Goal: Information Seeking & Learning: Learn about a topic

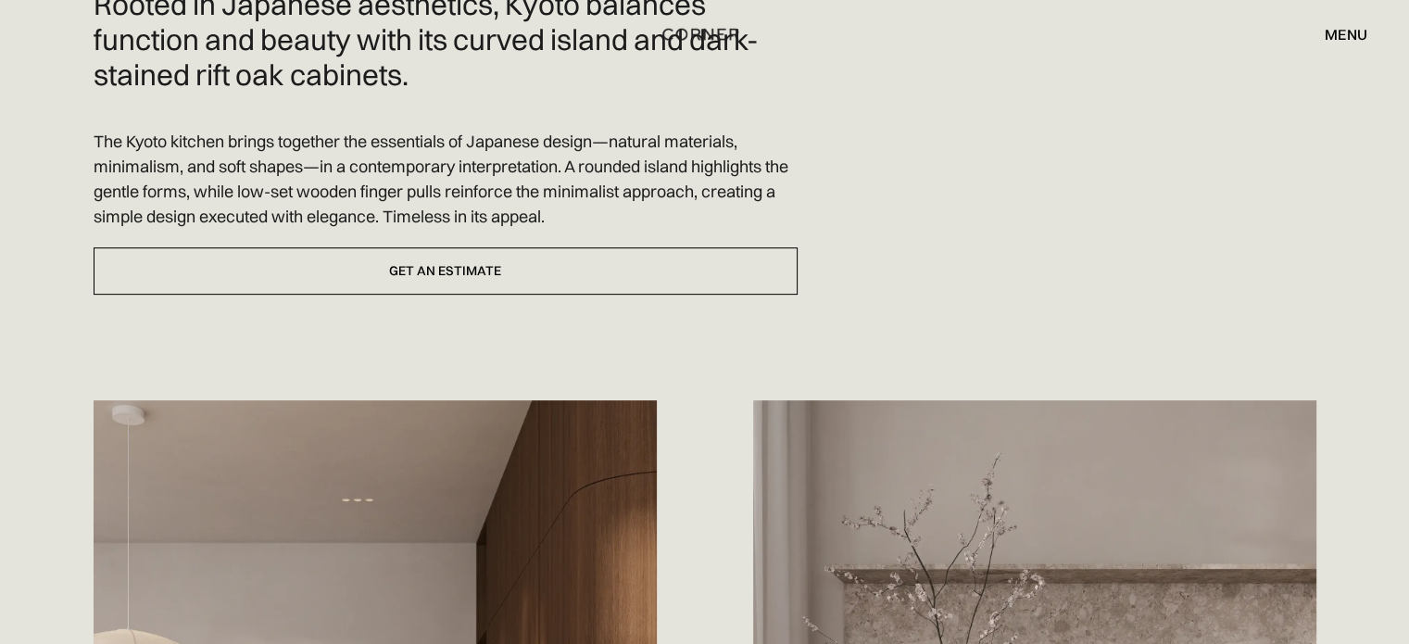
scroll to position [617, 0]
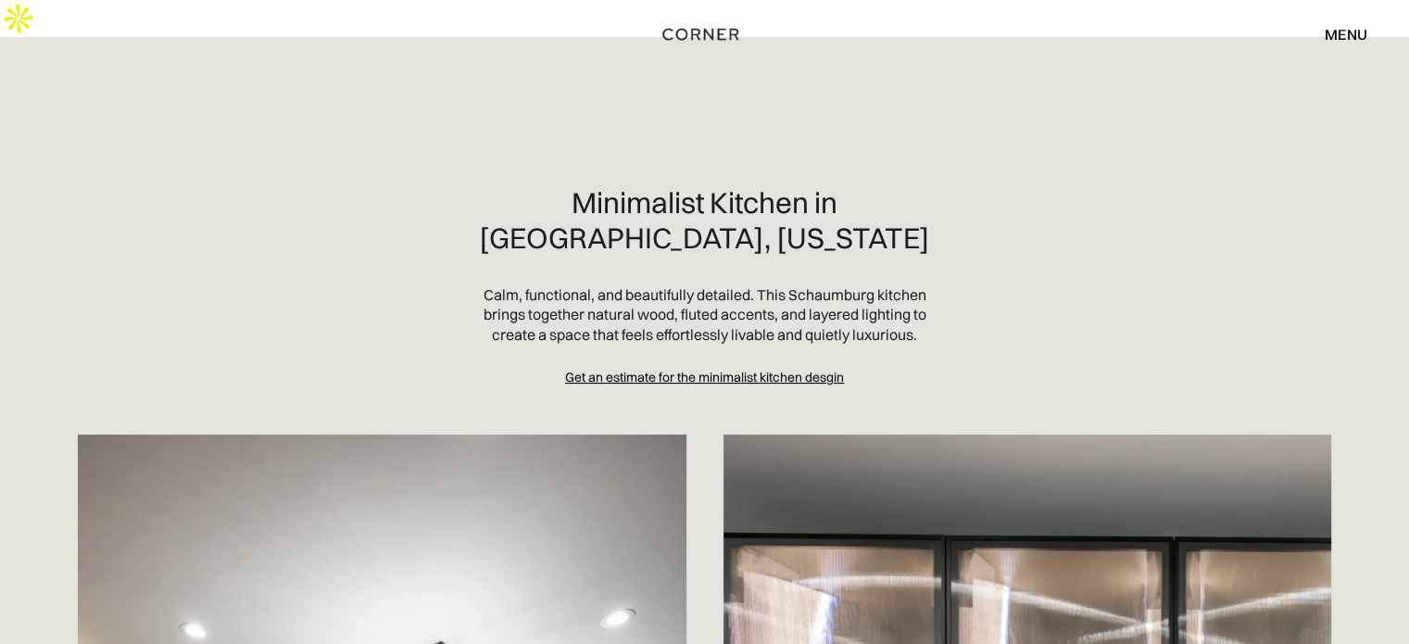
click at [600, 185] on h2 "Minimalist Kitchen in Schaumburg, Illinois" at bounding box center [705, 220] width 474 height 70
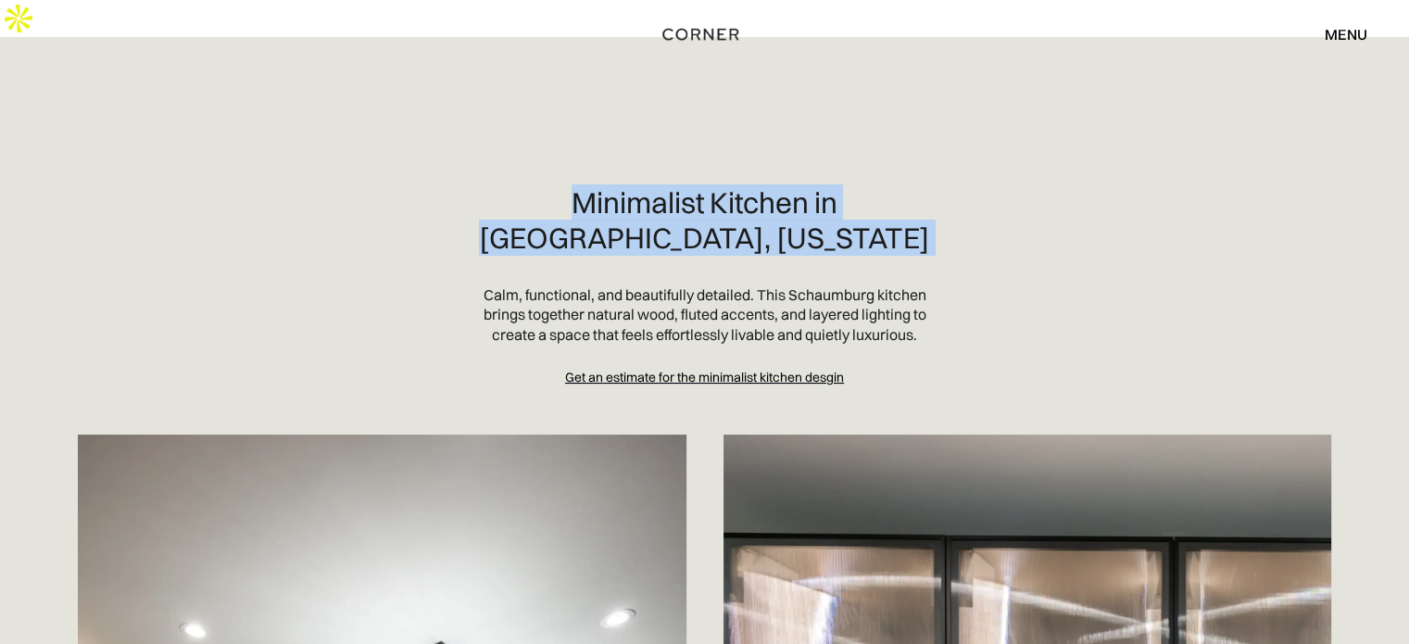
click at [600, 185] on h2 "Minimalist Kitchen in Schaumburg, Illinois" at bounding box center [705, 220] width 474 height 70
copy h2 "Minimalist Kitchen in Schaumburg, Illinois"
